Goal: Transaction & Acquisition: Purchase product/service

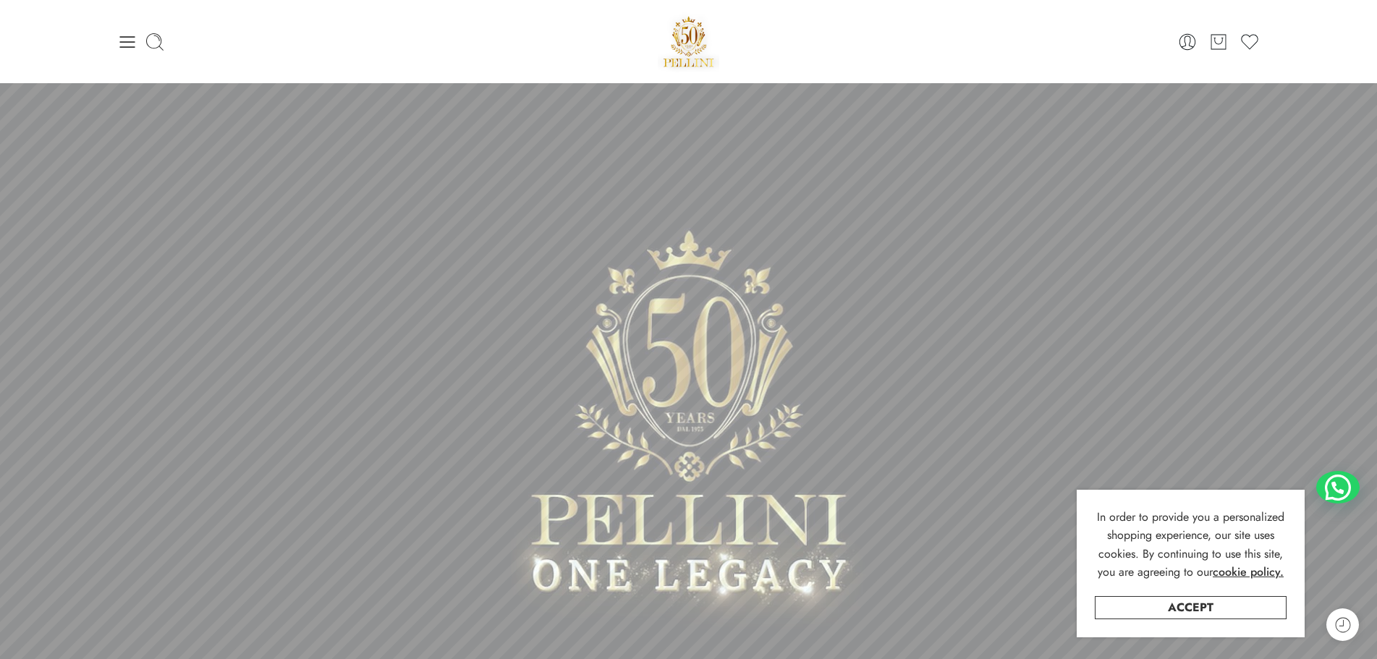
click at [112, 49] on div "0 Cart 0 Wishlist Search here Popular Searches:" at bounding box center [689, 42] width 1158 height 62
click at [122, 48] on icon at bounding box center [127, 42] width 20 height 20
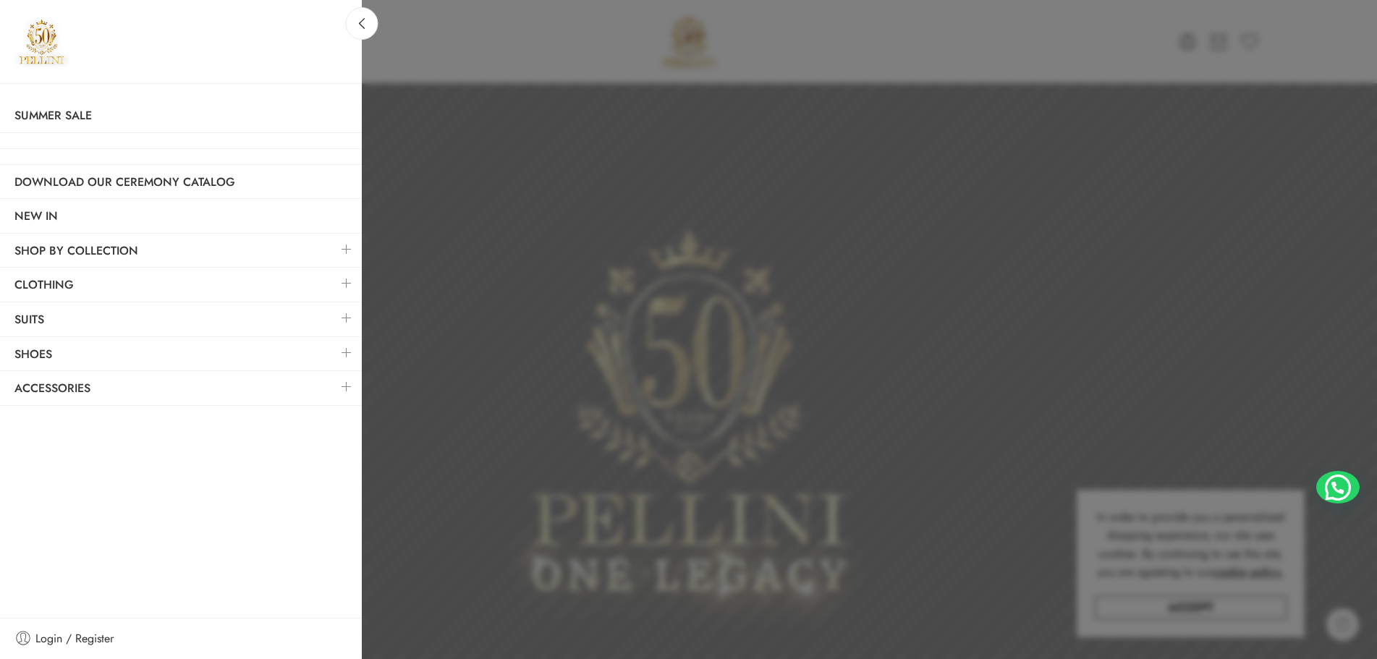
click at [344, 279] on link at bounding box center [346, 283] width 30 height 31
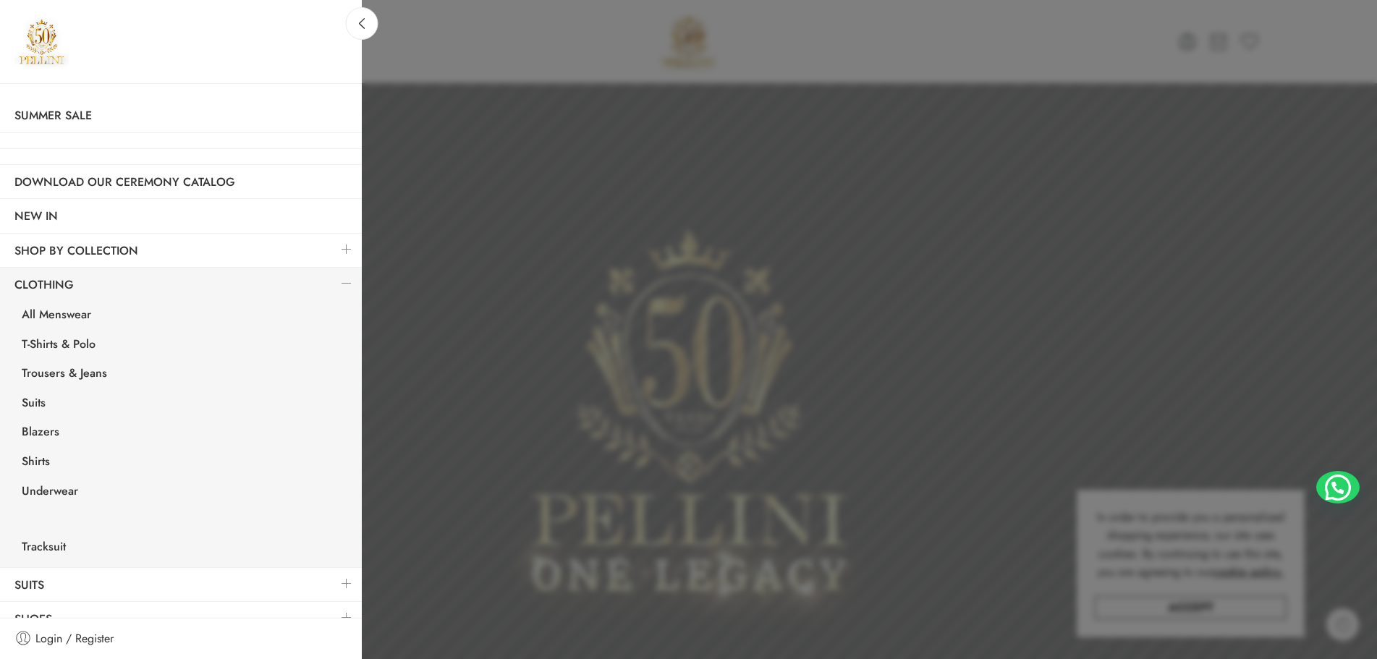
click at [338, 257] on link at bounding box center [346, 249] width 30 height 31
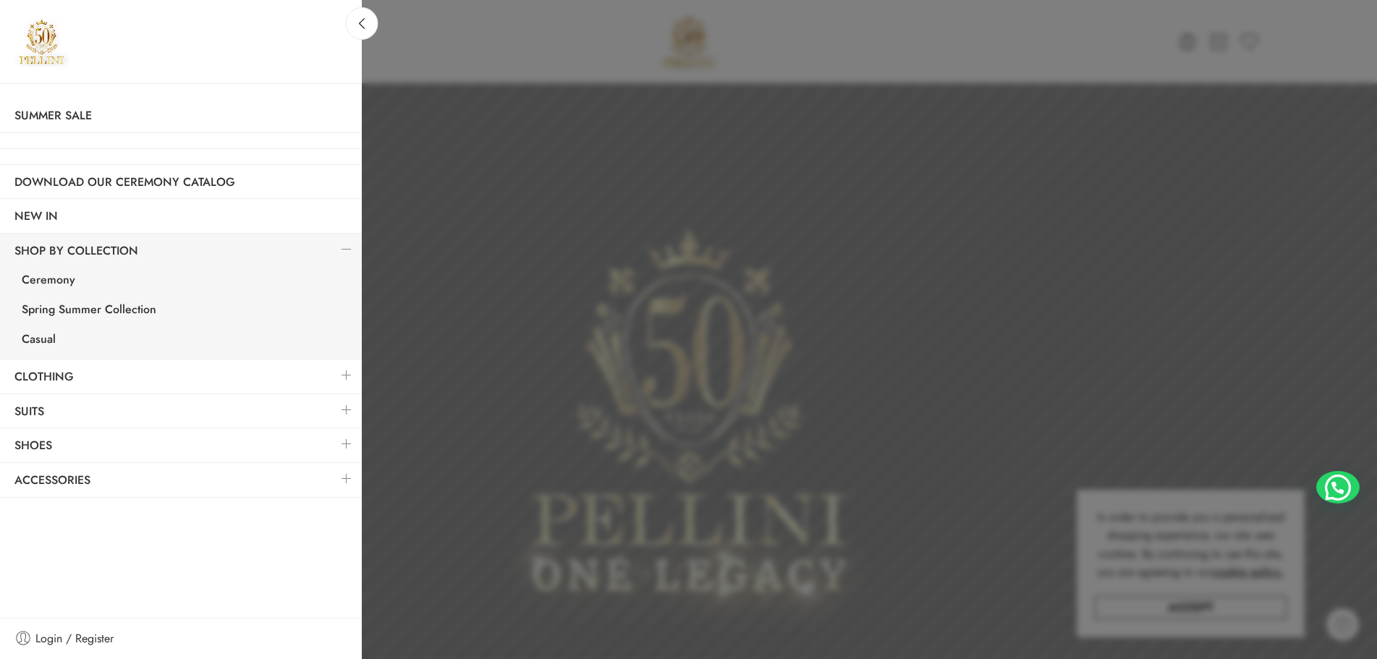
click at [341, 374] on link at bounding box center [346, 375] width 30 height 31
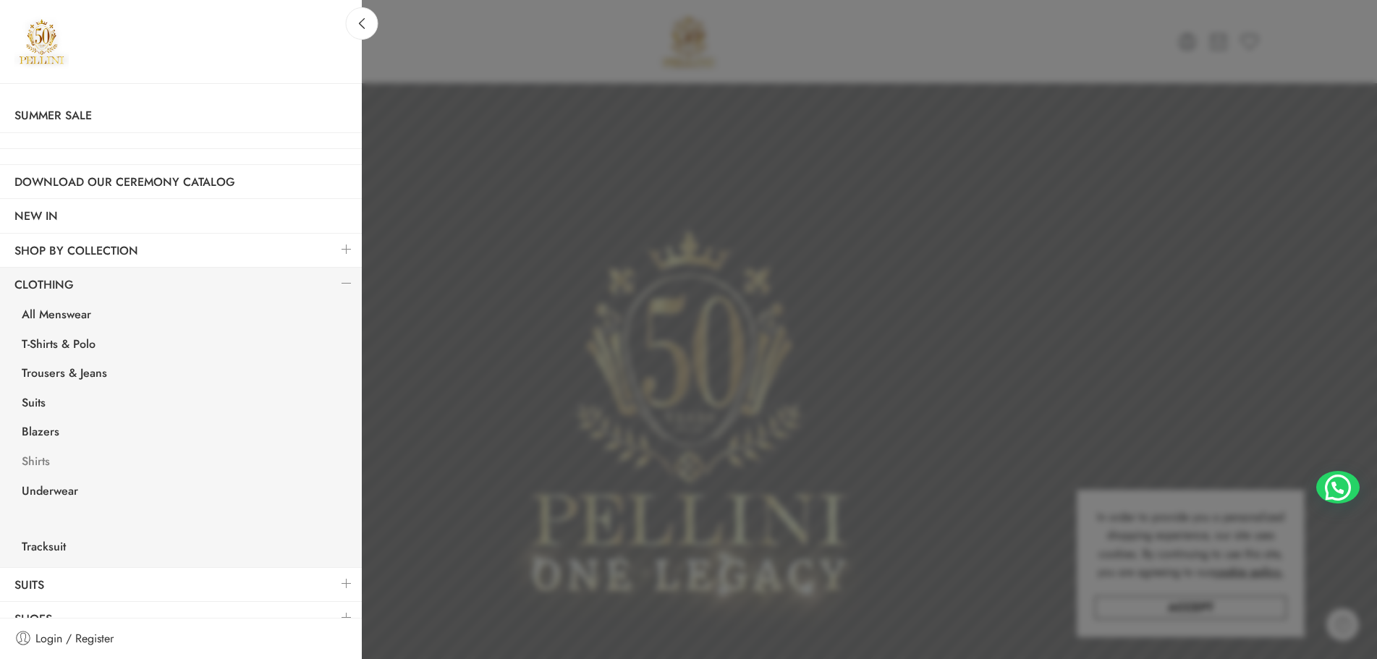
click at [32, 461] on link "Shirts" at bounding box center [184, 464] width 355 height 30
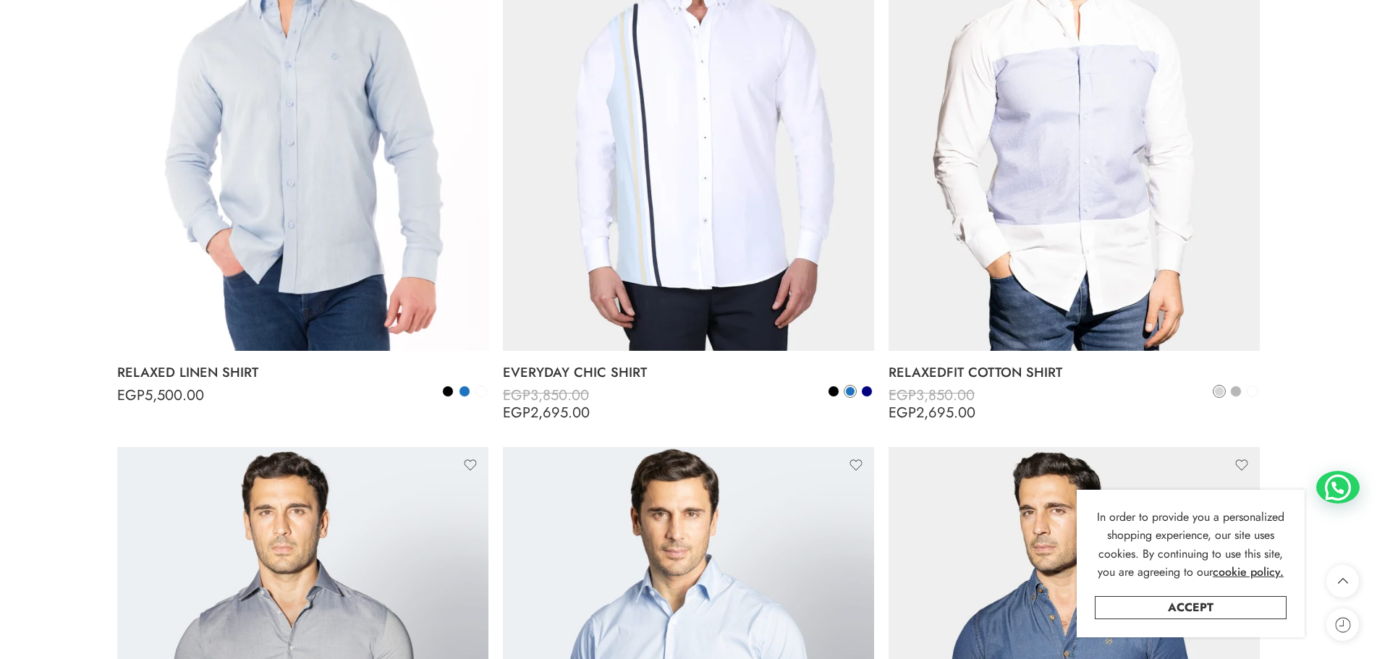
scroll to position [2750, 0]
click at [468, 391] on span at bounding box center [465, 391] width 10 height 10
click at [864, 392] on span at bounding box center [867, 391] width 10 height 10
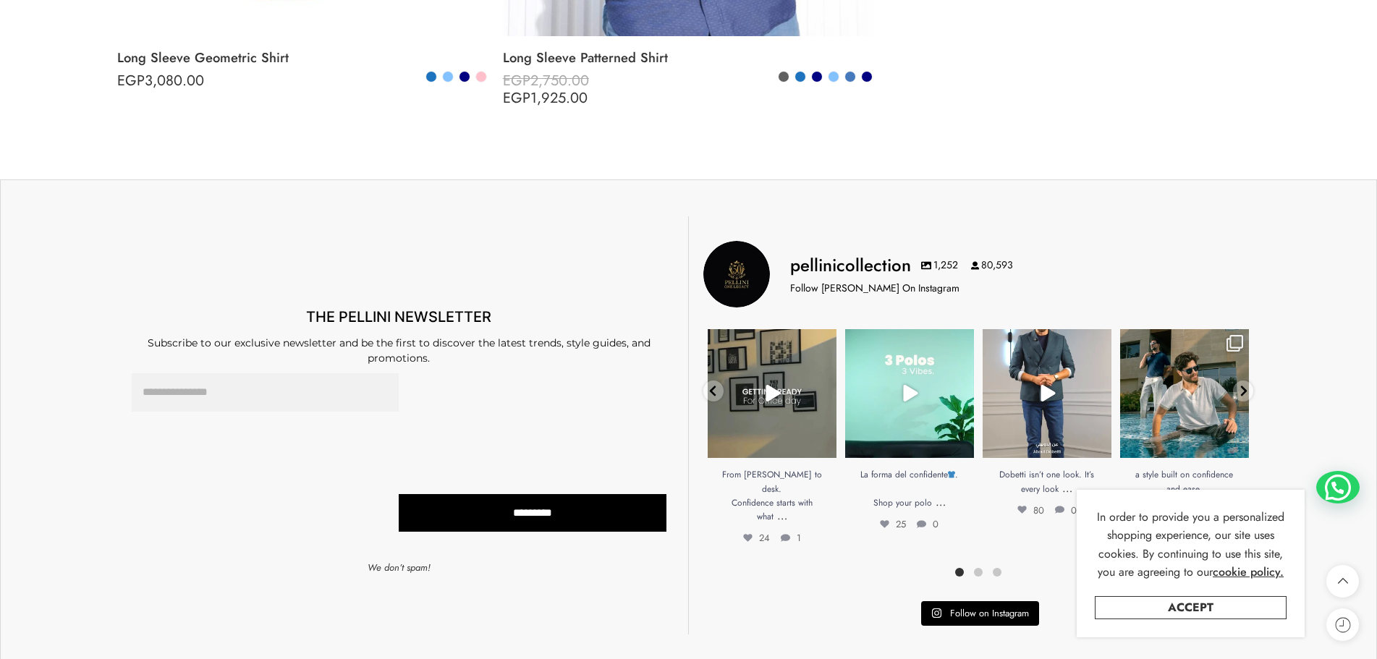
scroll to position [6007, 0]
